Goal: Information Seeking & Learning: Learn about a topic

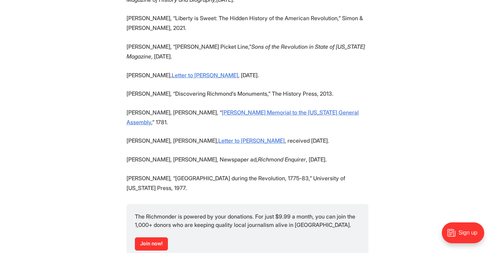
scroll to position [2472, 0]
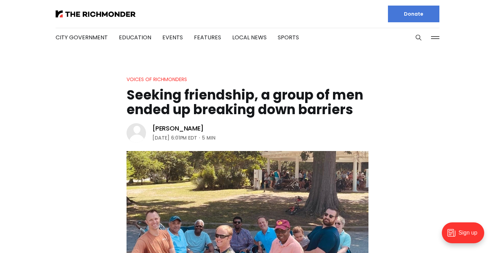
click at [138, 126] on icon at bounding box center [137, 134] width 15 height 17
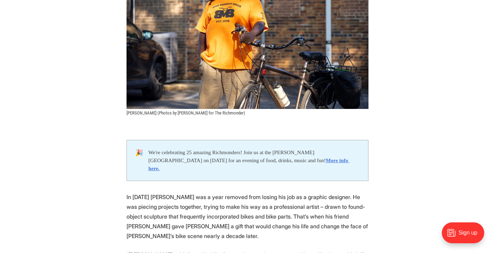
scroll to position [218, 0]
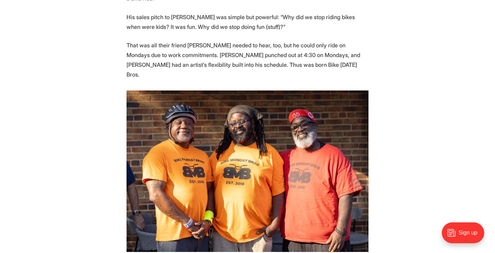
scroll to position [485, 0]
